Goal: Navigation & Orientation: Find specific page/section

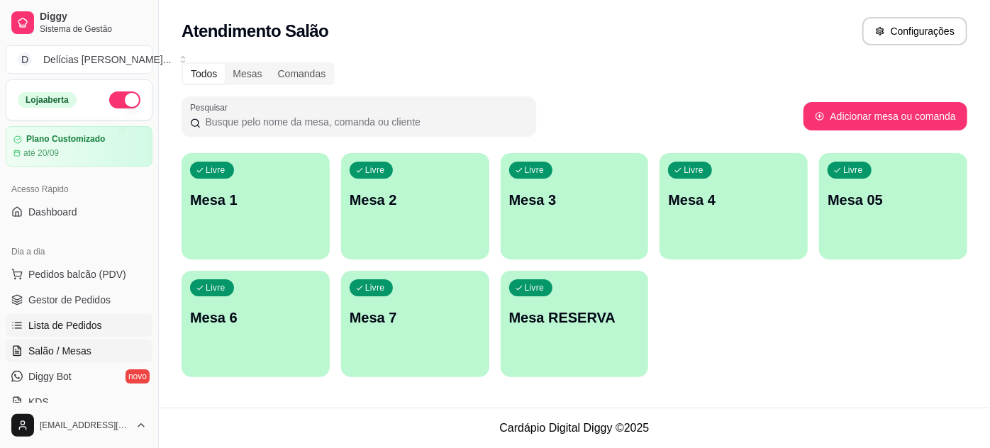
click at [83, 326] on span "Lista de Pedidos" at bounding box center [65, 325] width 74 height 14
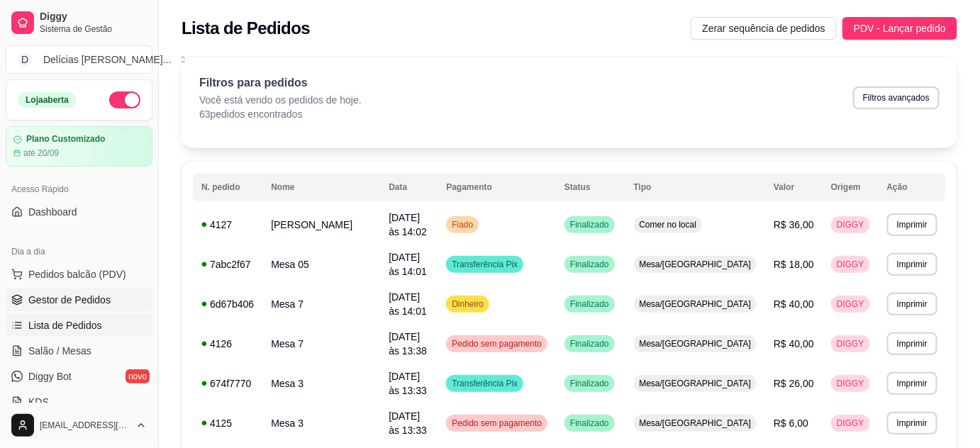
click at [99, 307] on link "Gestor de Pedidos" at bounding box center [79, 300] width 147 height 23
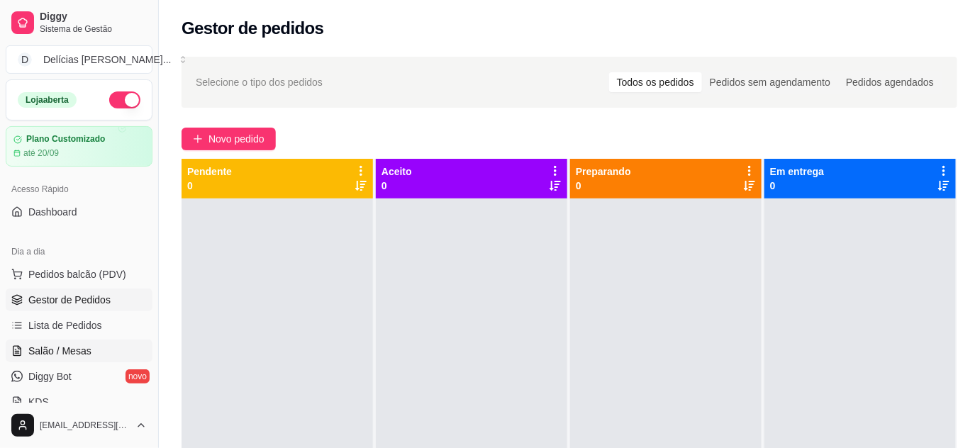
click at [86, 351] on span "Salão / Mesas" at bounding box center [59, 351] width 63 height 14
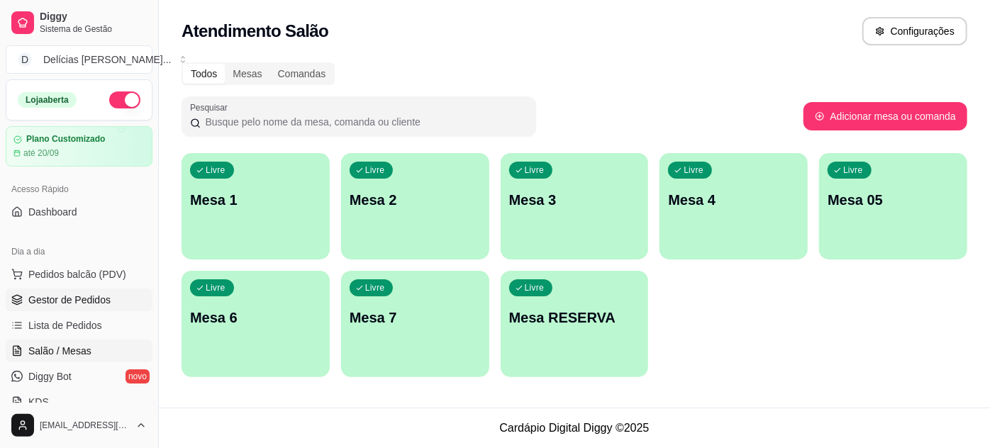
click at [113, 299] on link "Gestor de Pedidos" at bounding box center [79, 300] width 147 height 23
